Goal: Task Accomplishment & Management: Manage account settings

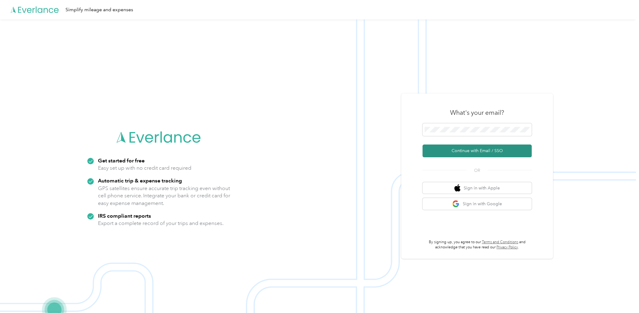
click at [475, 148] on button "Continue with Email / SSO" at bounding box center [477, 150] width 109 height 13
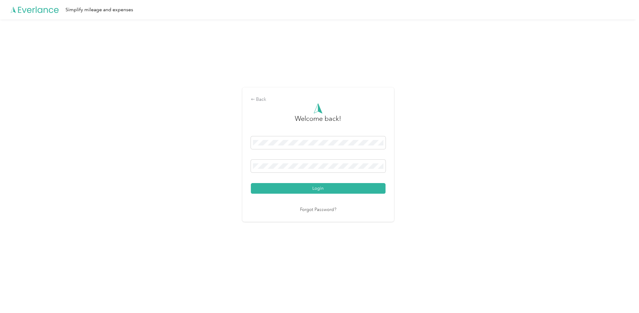
click at [323, 189] on button "Login" at bounding box center [318, 188] width 135 height 11
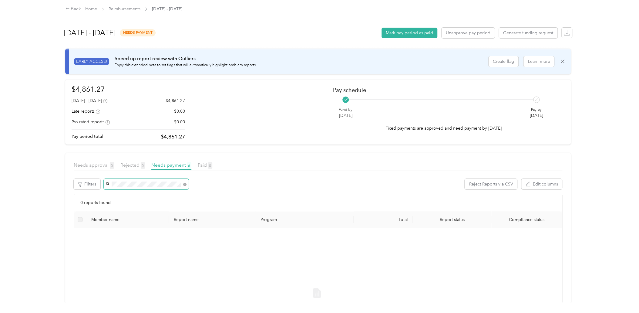
click at [183, 183] on span at bounding box center [184, 183] width 3 height 5
click at [76, 8] on div "Back" at bounding box center [74, 8] width 16 height 7
click at [117, 10] on link "Reimbursements" at bounding box center [125, 8] width 32 height 5
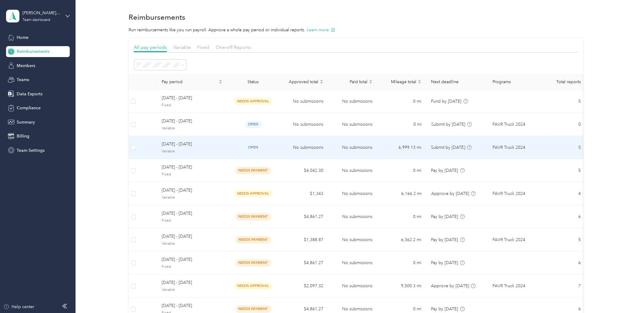
click at [203, 147] on span "[DATE] - [DATE]" at bounding box center [192, 144] width 61 height 7
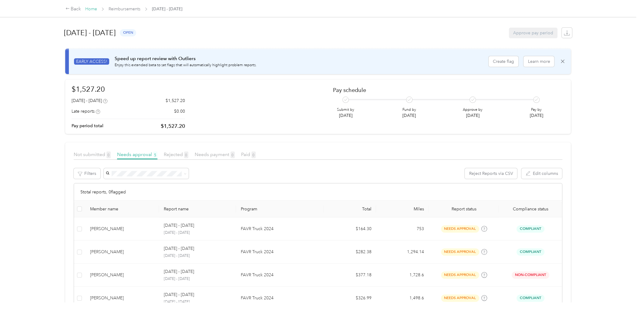
click at [93, 8] on link "Home" at bounding box center [91, 8] width 12 height 5
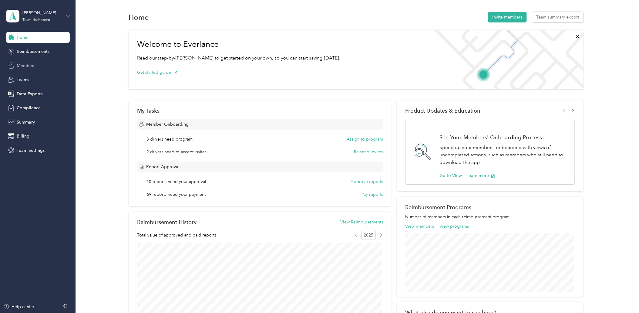
click at [22, 65] on span "Members" at bounding box center [26, 65] width 19 height 6
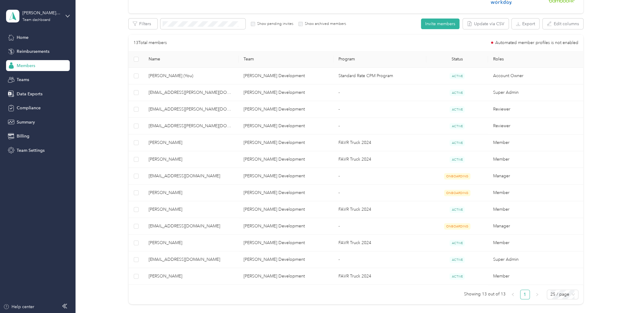
scroll to position [121, 0]
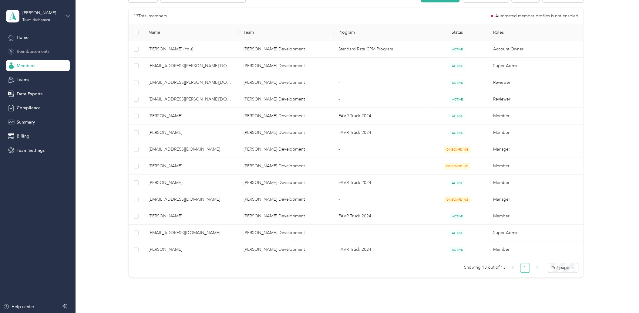
click at [27, 49] on span "Reimbursements" at bounding box center [33, 51] width 33 height 6
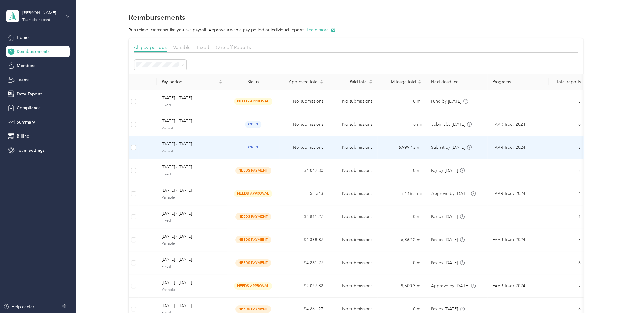
click at [204, 144] on span "[DATE] - [DATE]" at bounding box center [192, 144] width 61 height 7
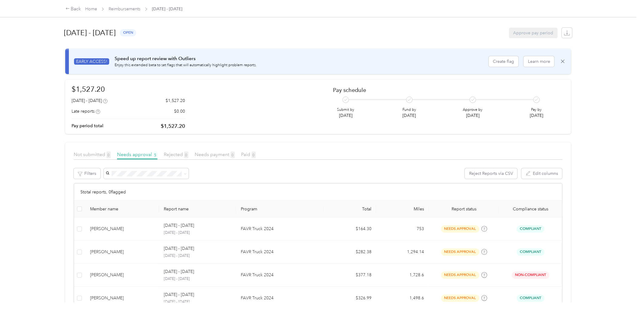
click at [298, 175] on div "Reject Reports via CSV Edit columns" at bounding box center [332, 173] width 459 height 11
click at [424, 170] on div "Reject Reports via CSV Edit columns" at bounding box center [332, 173] width 459 height 11
click at [245, 174] on div "Reject Reports via CSV Edit columns" at bounding box center [332, 173] width 459 height 11
click at [79, 203] on th at bounding box center [79, 208] width 11 height 17
click at [79, 206] on label at bounding box center [79, 208] width 5 height 7
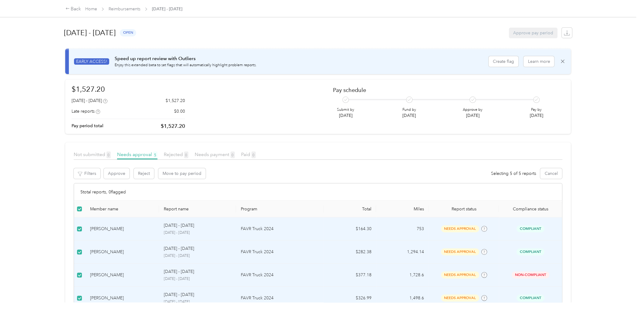
click at [524, 33] on div "Approve pay period" at bounding box center [533, 33] width 49 height 11
click at [296, 128] on div "$1,527.20 [DATE] - [DATE] $1,527.20 Late reports $0.00 Pay period total $1,527.…" at bounding box center [318, 107] width 493 height 46
click at [564, 93] on article "$1,527.20 [DATE] - [DATE] $1,527.20 Late reports $0.00 Pay period total $1,527.…" at bounding box center [318, 106] width 506 height 55
drag, startPoint x: 587, startPoint y: 106, endPoint x: 581, endPoint y: 109, distance: 6.4
click at [582, 111] on div "Back Home Reimbursements [DATE] - [DATE] [DATE] - [DATE] open Approve pay perio…" at bounding box center [318, 156] width 636 height 313
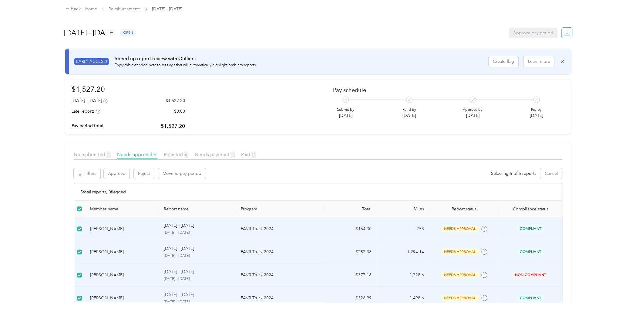
click at [564, 31] on icon "button" at bounding box center [567, 33] width 6 height 6
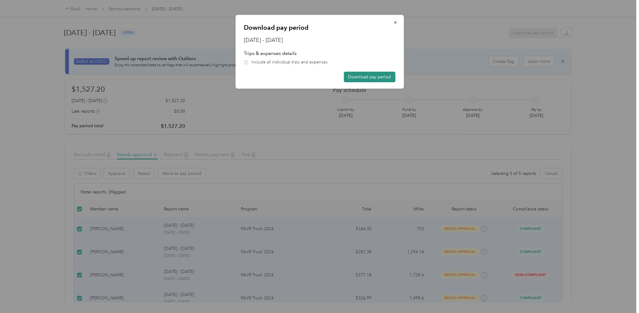
click at [366, 76] on button "Download pay period" at bounding box center [370, 77] width 52 height 11
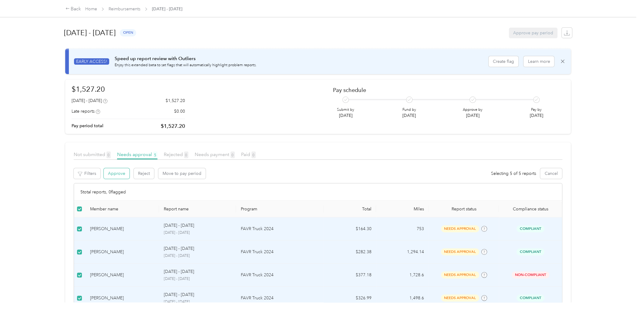
click at [120, 174] on button "Approve" at bounding box center [117, 173] width 26 height 11
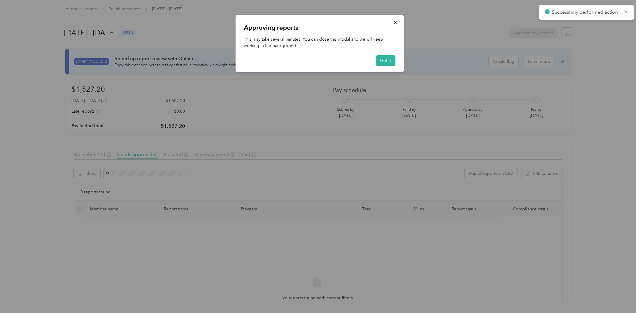
click at [379, 54] on div "Approving reports This may take several minutes. You can close this modal and w…" at bounding box center [319, 43] width 168 height 57
click at [379, 61] on button "Got it" at bounding box center [385, 60] width 19 height 11
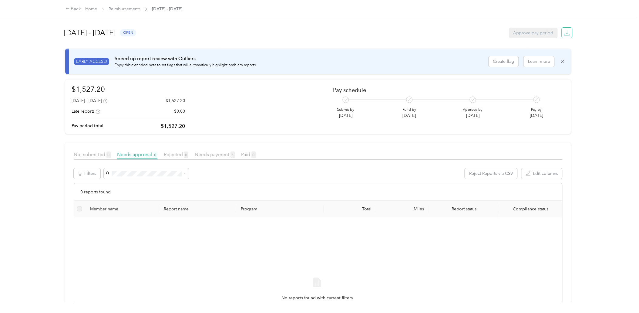
click at [563, 32] on span "button" at bounding box center [567, 33] width 8 height 8
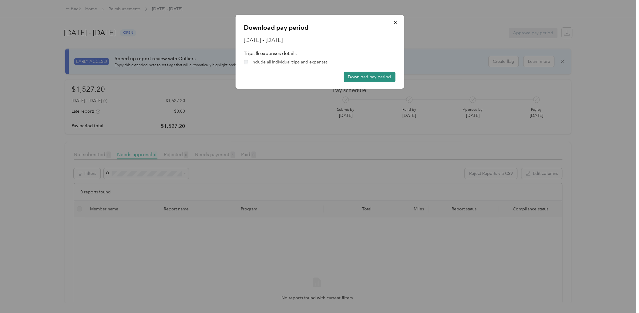
click at [379, 79] on button "Download pay period" at bounding box center [370, 77] width 52 height 11
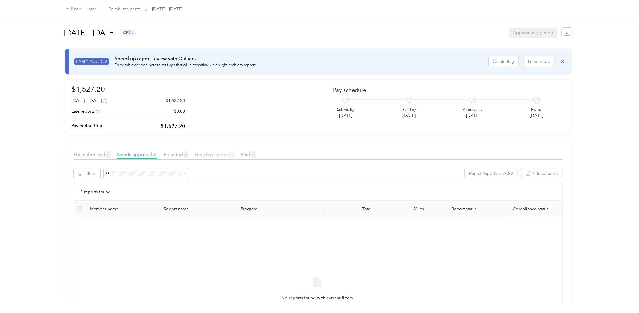
click at [200, 155] on span "Needs payment 5" at bounding box center [215, 154] width 40 height 6
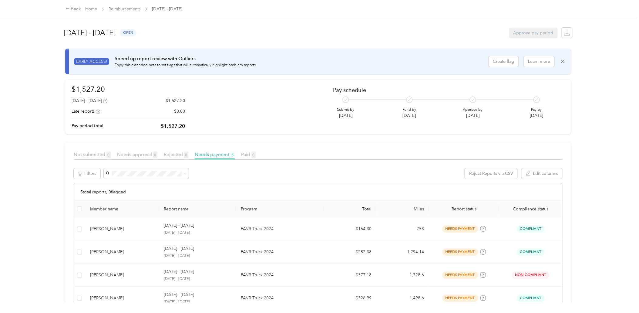
scroll to position [62, 0]
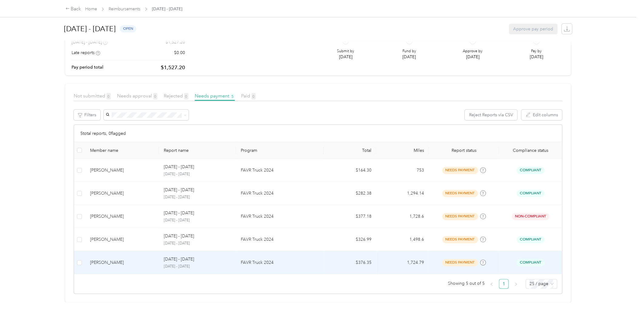
click at [141, 260] on div "[PERSON_NAME]" at bounding box center [122, 262] width 64 height 7
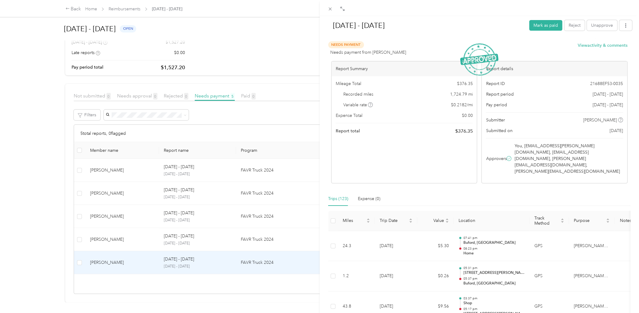
click at [291, 120] on div "[DATE] - [DATE] Mark as paid Reject Unapprove Needs Payment Needs payment from …" at bounding box center [319, 156] width 639 height 313
